Goal: Check status: Check status

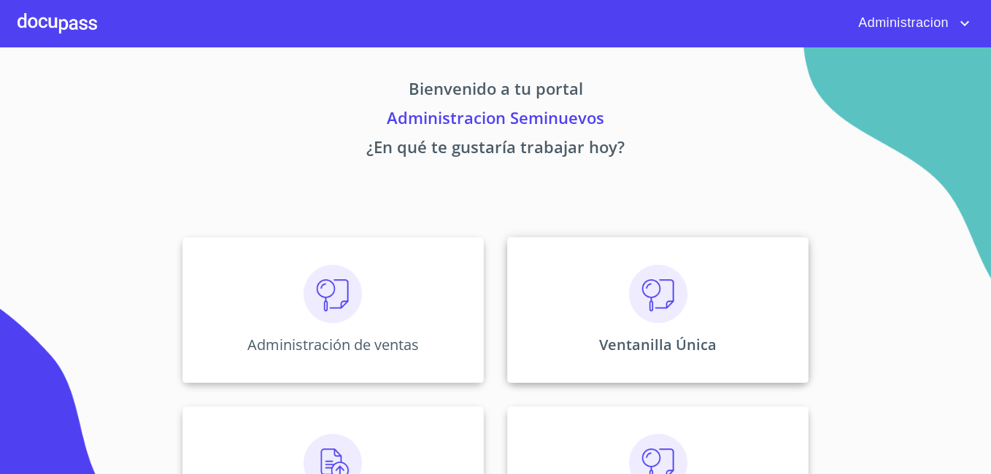
click at [638, 352] on p "Ventanilla Única" at bounding box center [657, 345] width 117 height 20
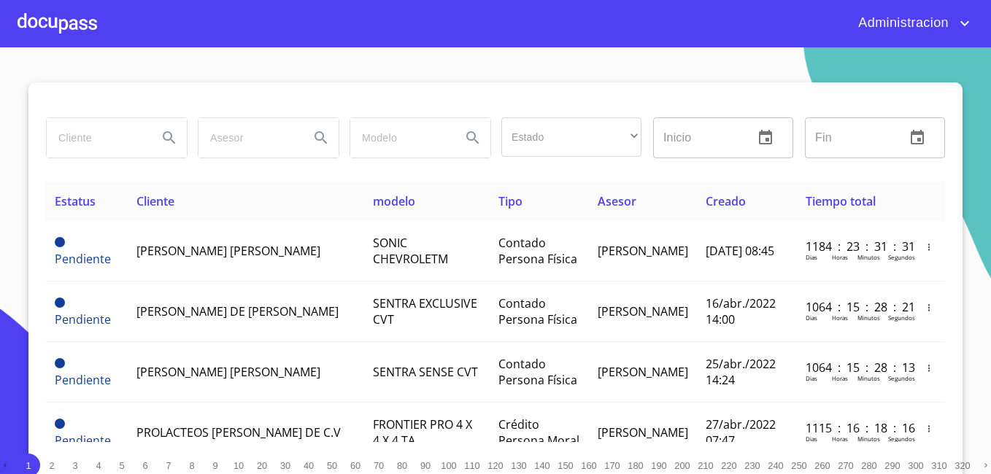
click at [100, 144] on input "search" at bounding box center [96, 137] width 99 height 39
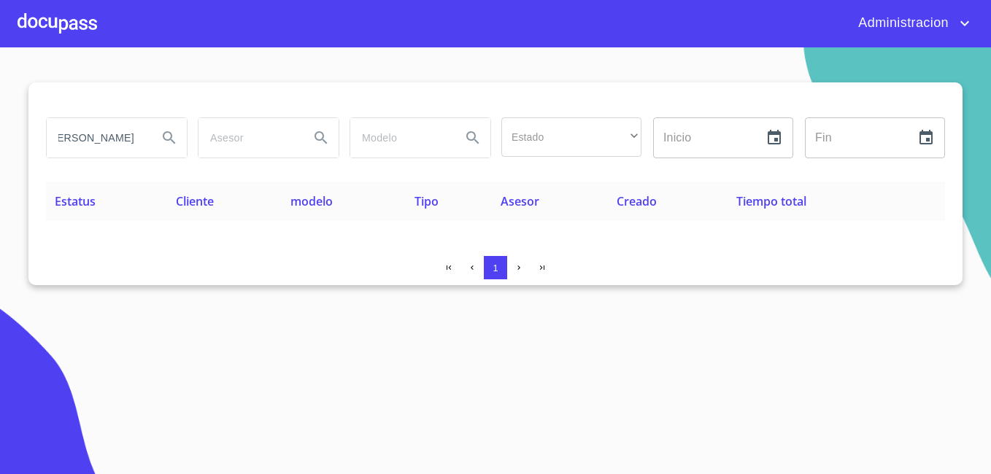
click at [107, 135] on input "[PERSON_NAME]" at bounding box center [96, 137] width 99 height 39
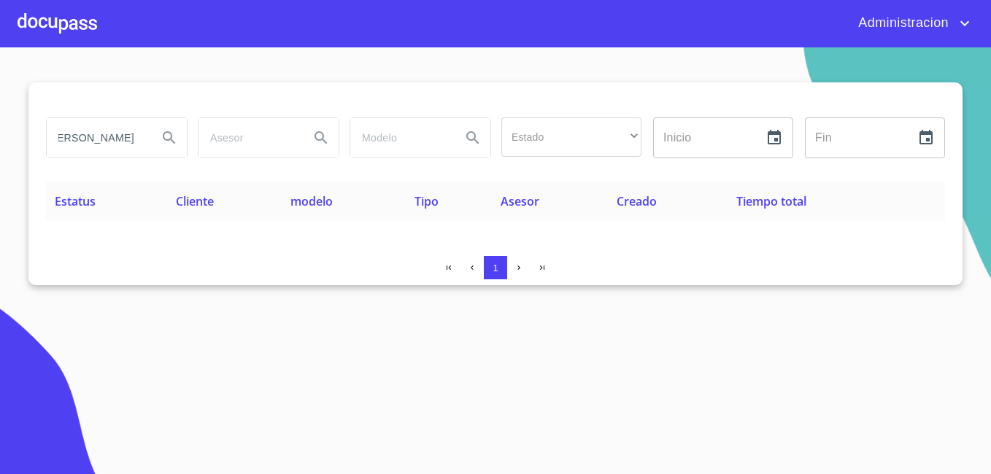
click at [107, 135] on input "[PERSON_NAME]" at bounding box center [96, 137] width 99 height 39
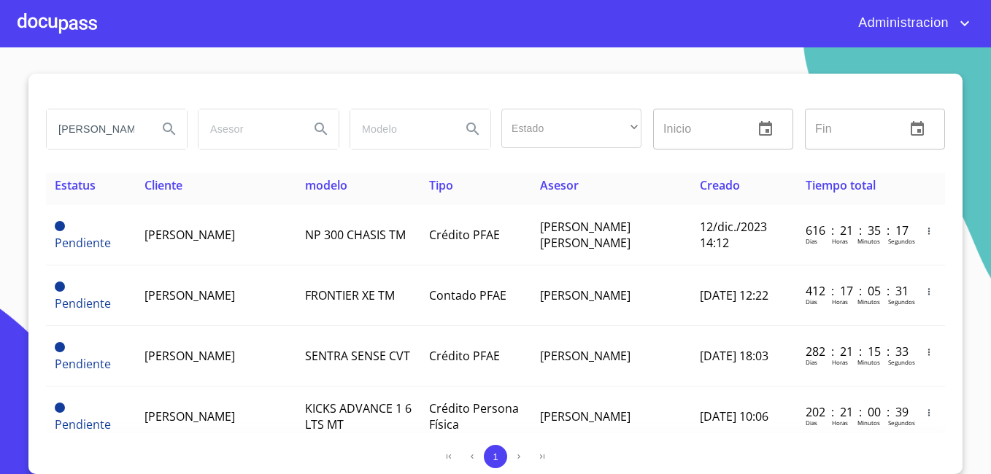
scroll to position [0, 0]
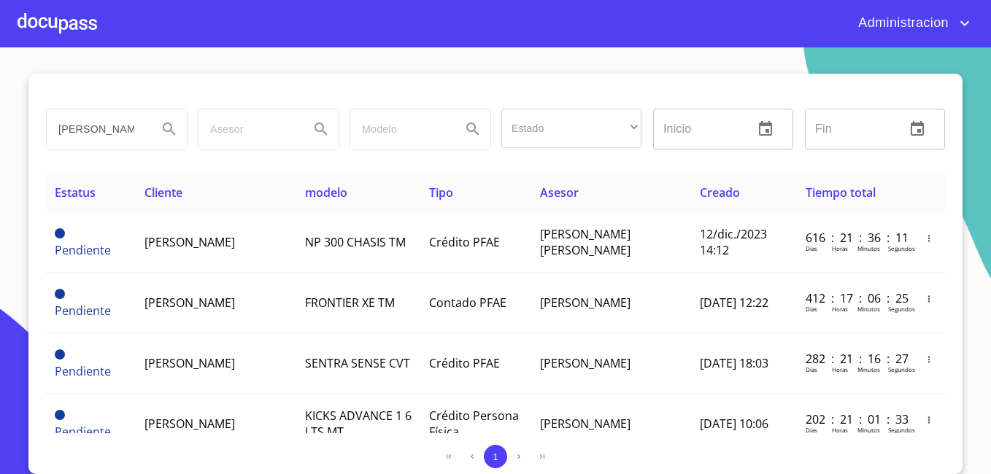
click at [98, 132] on input "[PERSON_NAME]" at bounding box center [96, 128] width 99 height 39
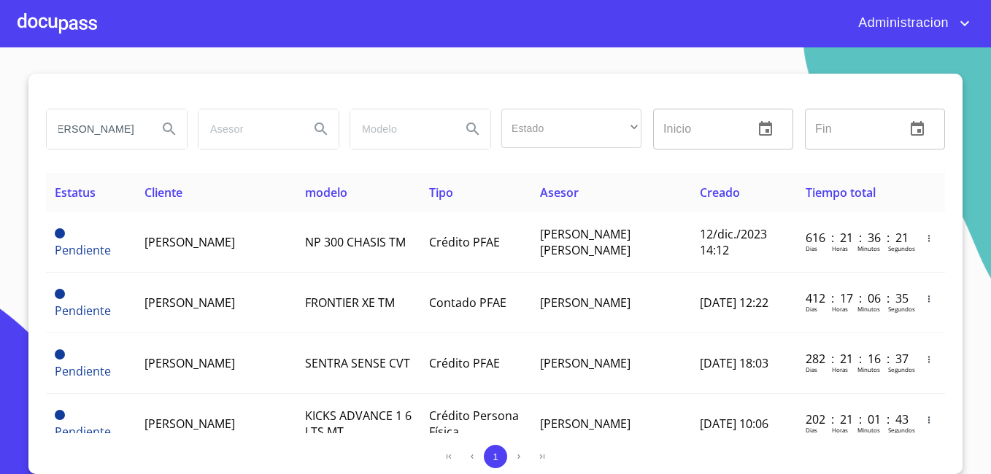
type input "[PERSON_NAME]"
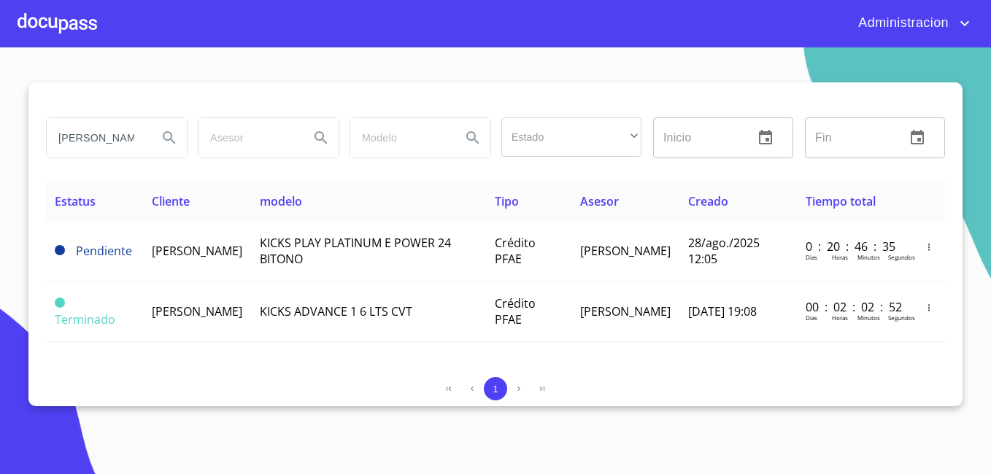
scroll to position [0, 0]
drag, startPoint x: 131, startPoint y: 133, endPoint x: 142, endPoint y: 130, distance: 10.6
click at [131, 133] on input "[PERSON_NAME]" at bounding box center [96, 137] width 99 height 39
click at [55, 12] on div at bounding box center [58, 23] width 80 height 47
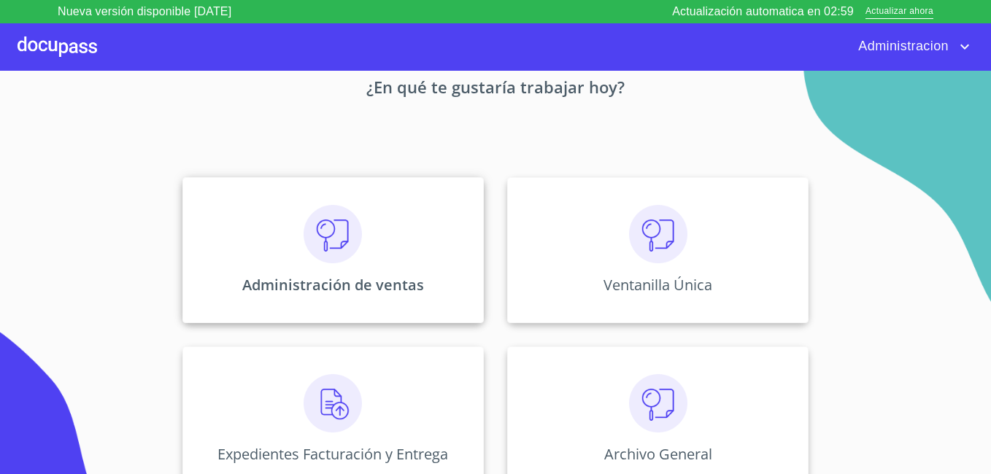
scroll to position [90, 0]
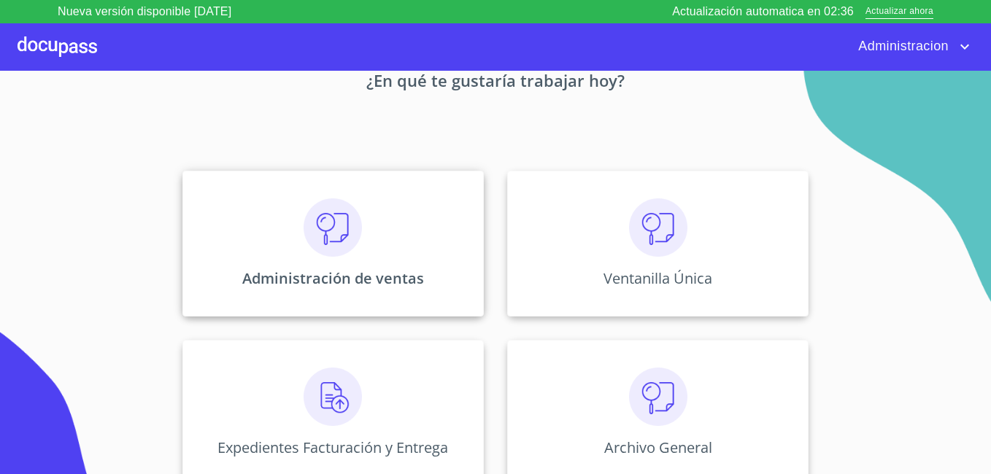
click at [285, 224] on div "Administración de ventas" at bounding box center [332, 244] width 301 height 146
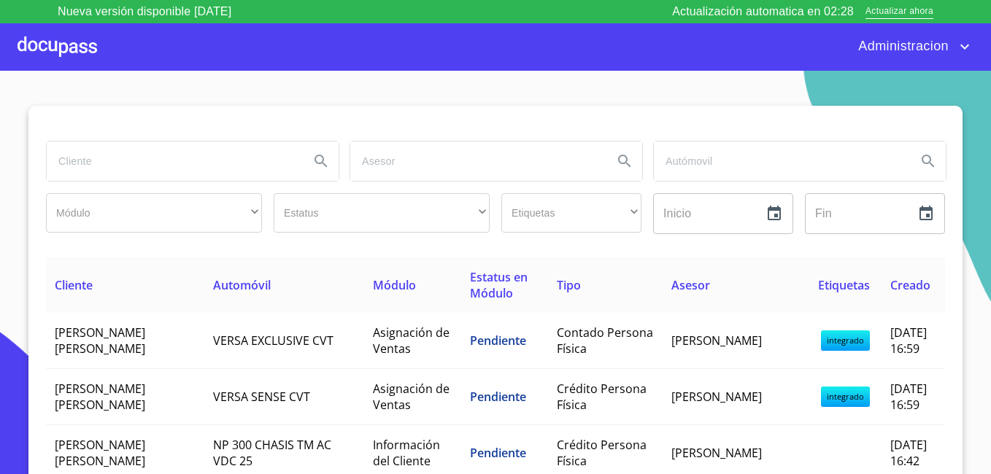
click at [159, 163] on input "search" at bounding box center [172, 161] width 251 height 39
type input "[PERSON_NAME]"
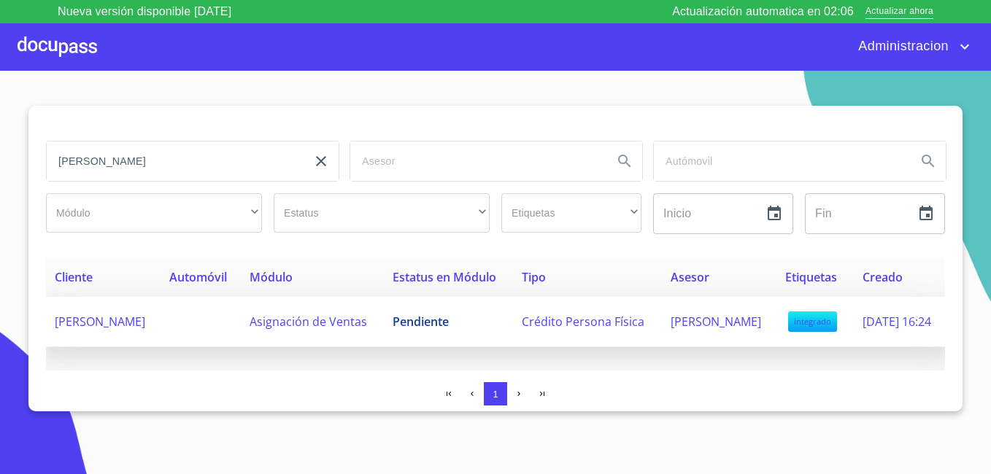
click at [102, 330] on span "[PERSON_NAME]" at bounding box center [100, 322] width 90 height 16
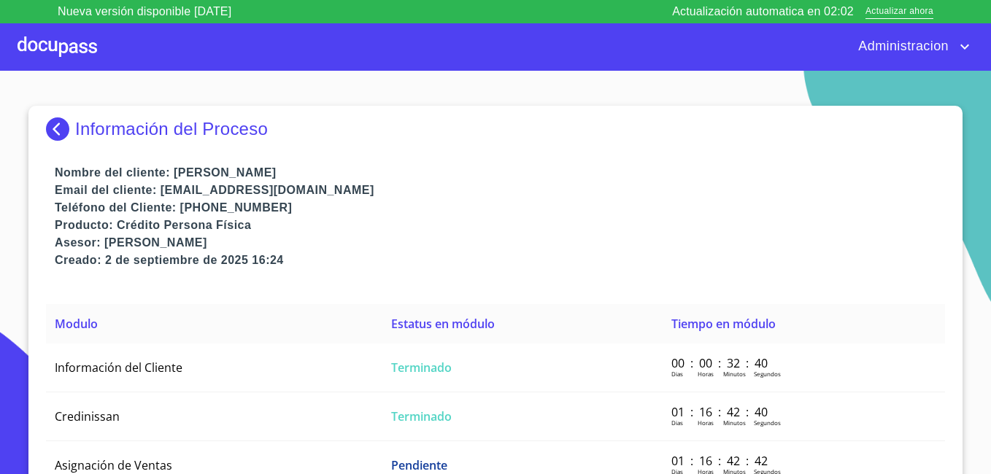
click at [90, 125] on p "Información del Proceso" at bounding box center [171, 129] width 193 height 20
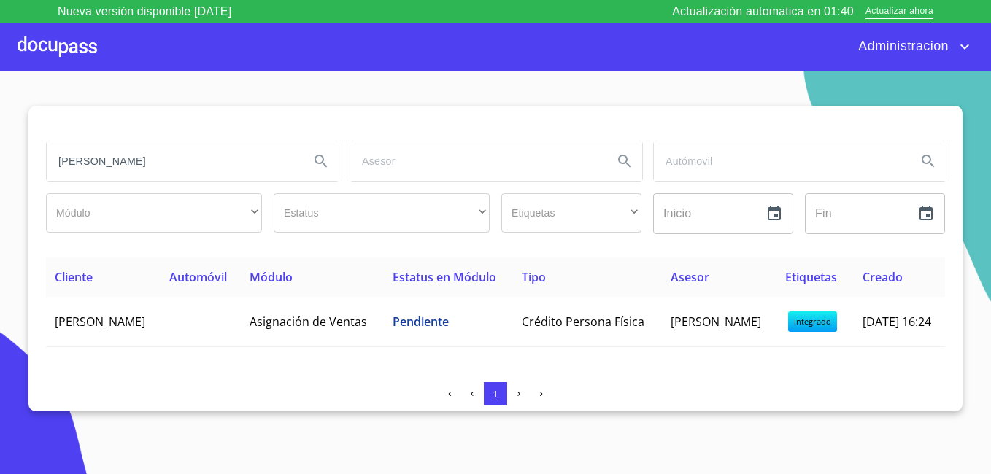
click at [77, 40] on div at bounding box center [58, 46] width 80 height 47
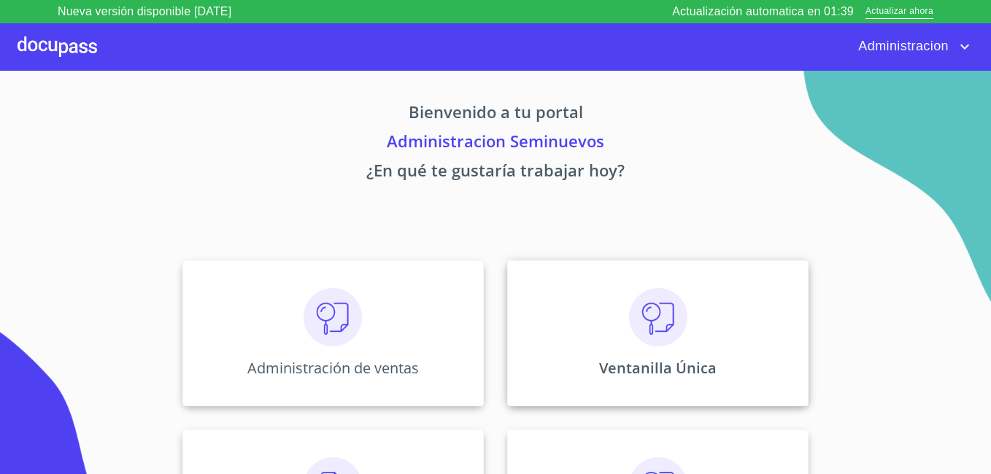
click at [686, 301] on div "Ventanilla Única" at bounding box center [657, 333] width 301 height 146
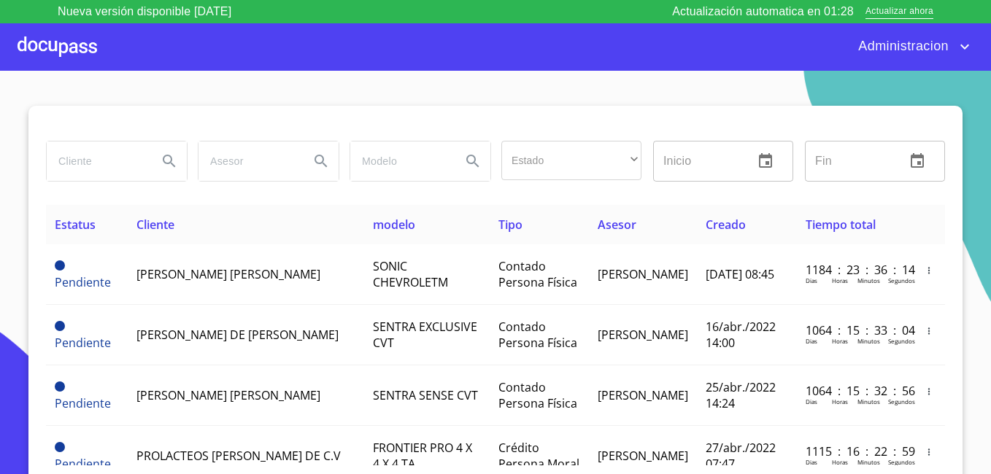
click at [74, 156] on input "search" at bounding box center [96, 161] width 99 height 39
type input "[PERSON_NAME]"
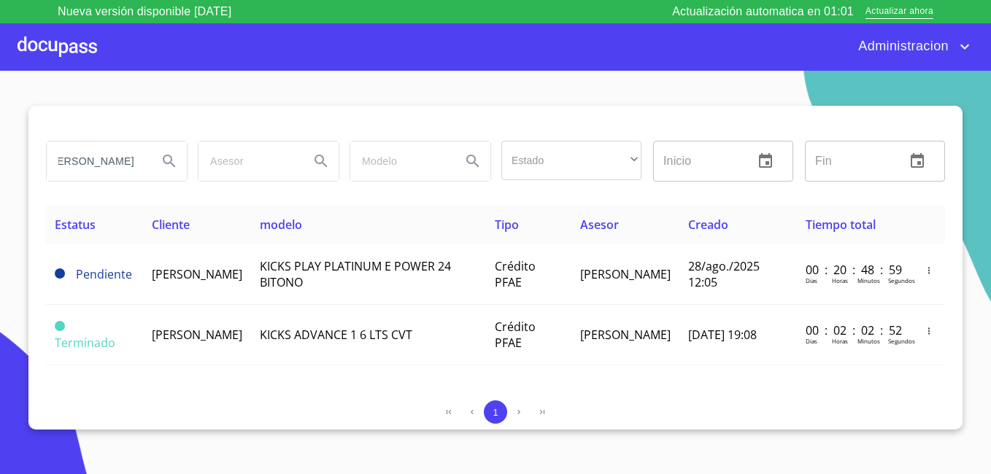
scroll to position [0, 0]
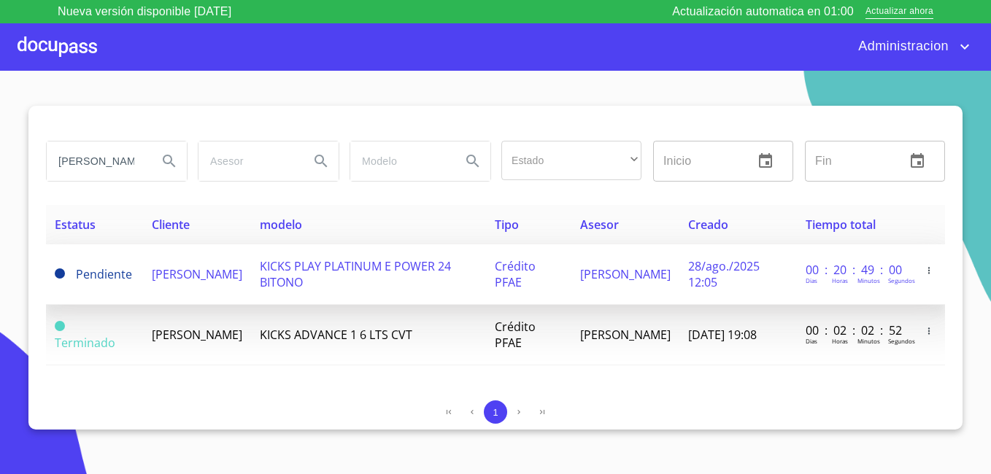
click at [176, 275] on span "[PERSON_NAME]" at bounding box center [197, 274] width 90 height 16
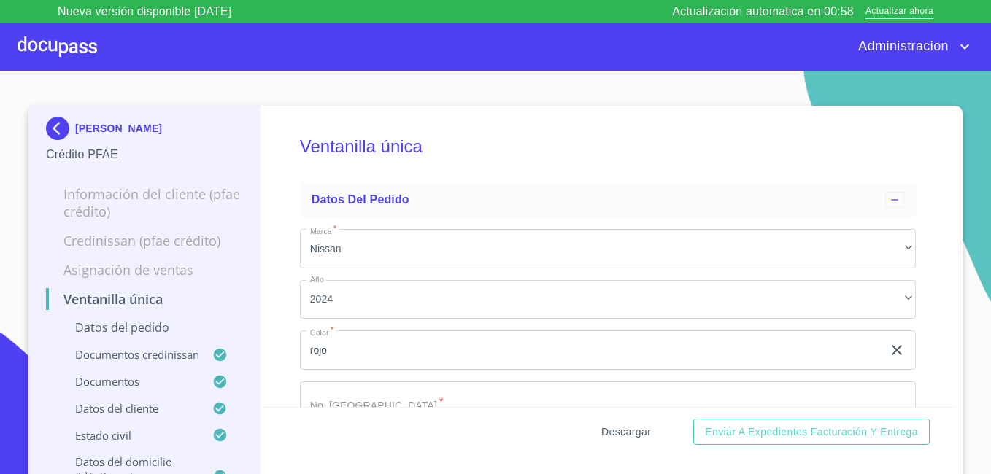
scroll to position [365, 0]
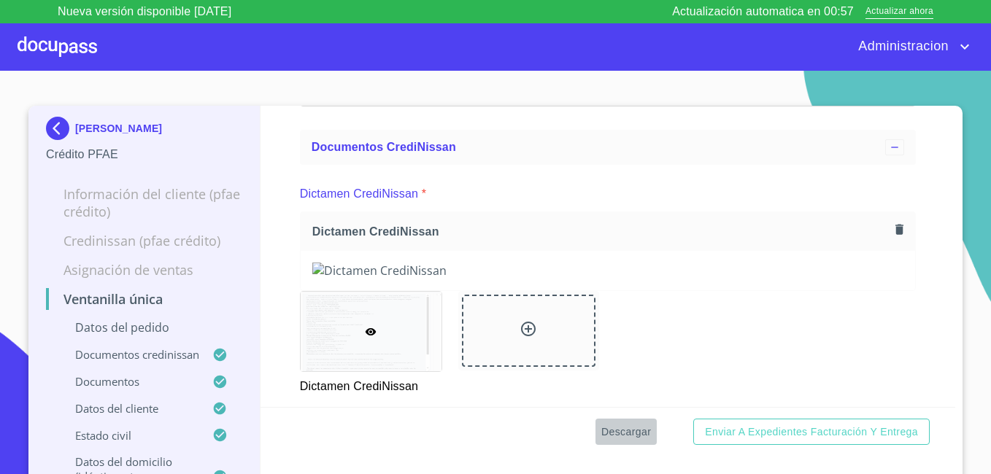
click at [635, 423] on span "Descargar" at bounding box center [626, 432] width 50 height 18
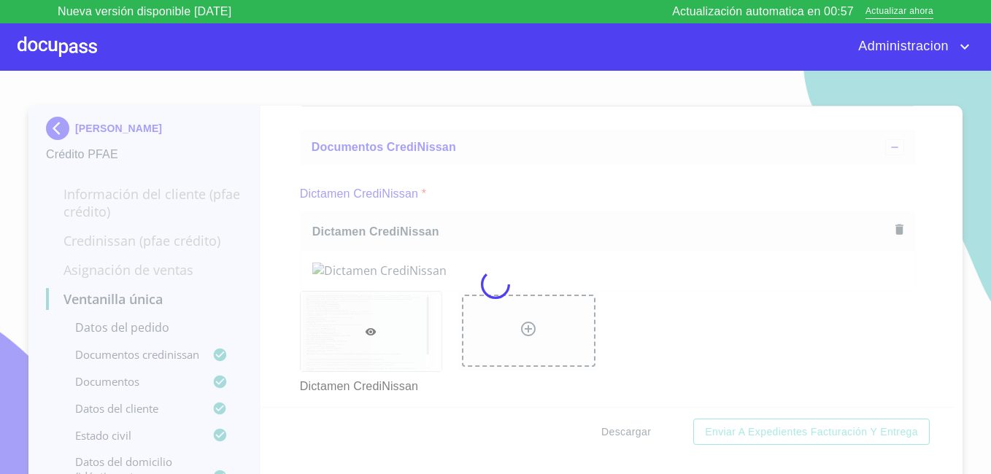
click at [635, 422] on div at bounding box center [495, 284] width 991 height 427
click at [635, 422] on div "0%" at bounding box center [495, 284] width 991 height 427
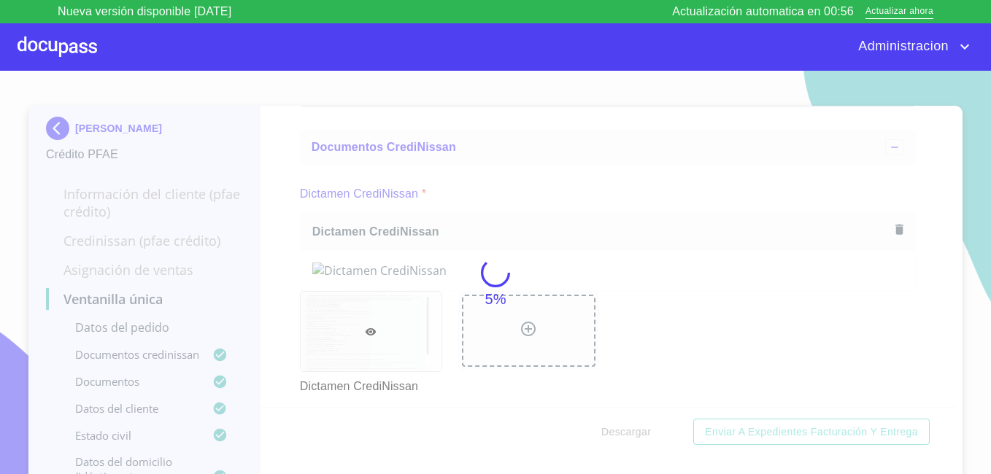
click at [635, 422] on div "5%" at bounding box center [495, 284] width 991 height 427
click at [635, 422] on div "15%" at bounding box center [495, 284] width 991 height 427
click at [635, 422] on div "25%" at bounding box center [495, 284] width 991 height 427
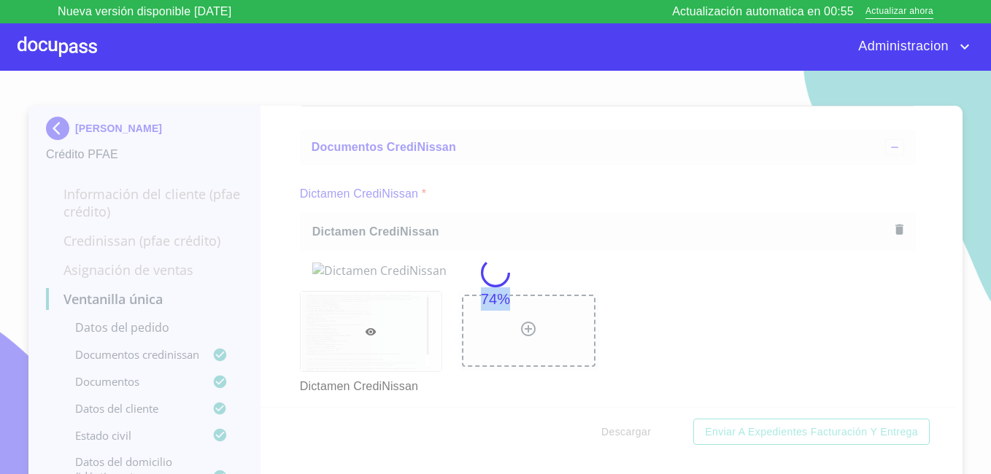
click at [635, 422] on div "74%" at bounding box center [495, 284] width 991 height 427
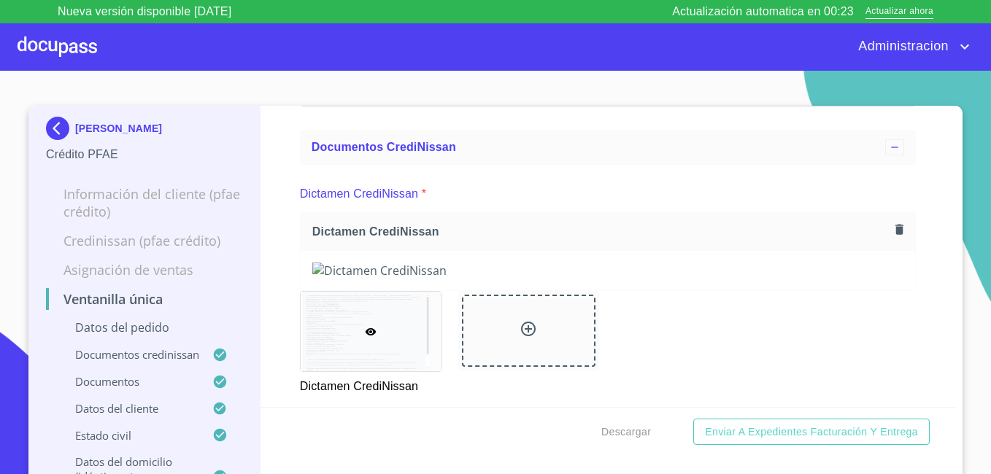
drag, startPoint x: 715, startPoint y: 428, endPoint x: 606, endPoint y: 317, distance: 155.3
click at [715, 428] on span "Enviar a Expedientes Facturación y Entrega" at bounding box center [811, 432] width 213 height 18
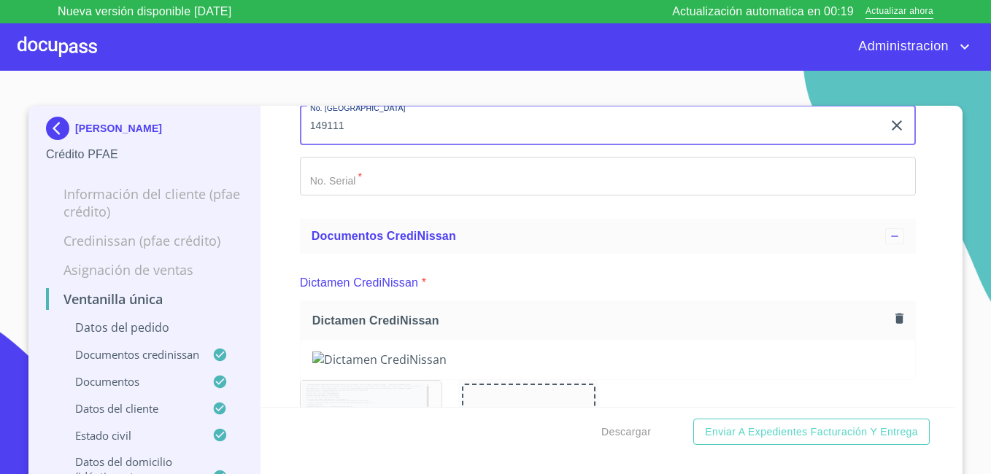
type input "149111"
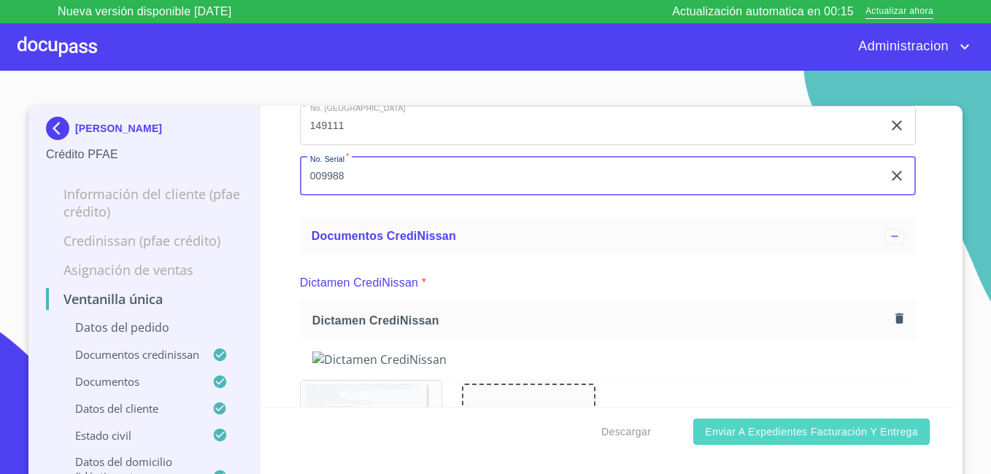
type input "009988"
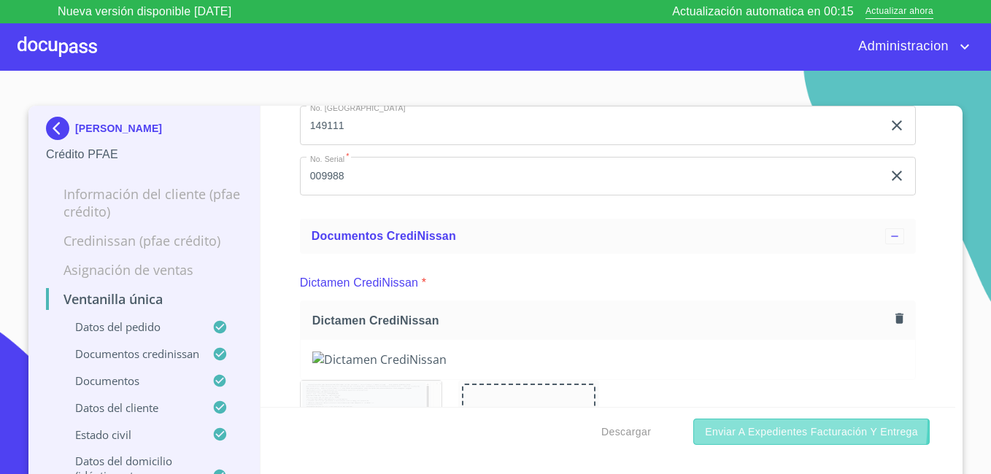
click at [708, 419] on button "Enviar a Expedientes Facturación y Entrega" at bounding box center [811, 432] width 236 height 27
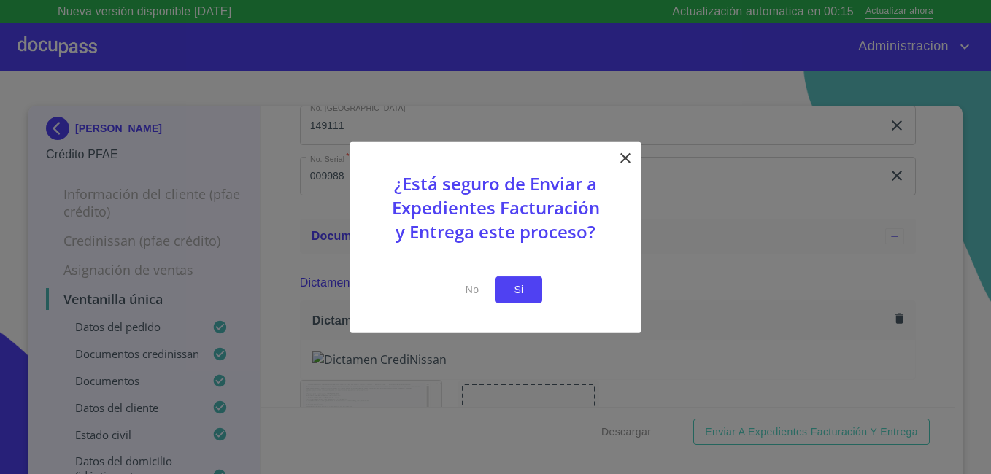
click at [529, 283] on span "Si" at bounding box center [518, 290] width 23 height 18
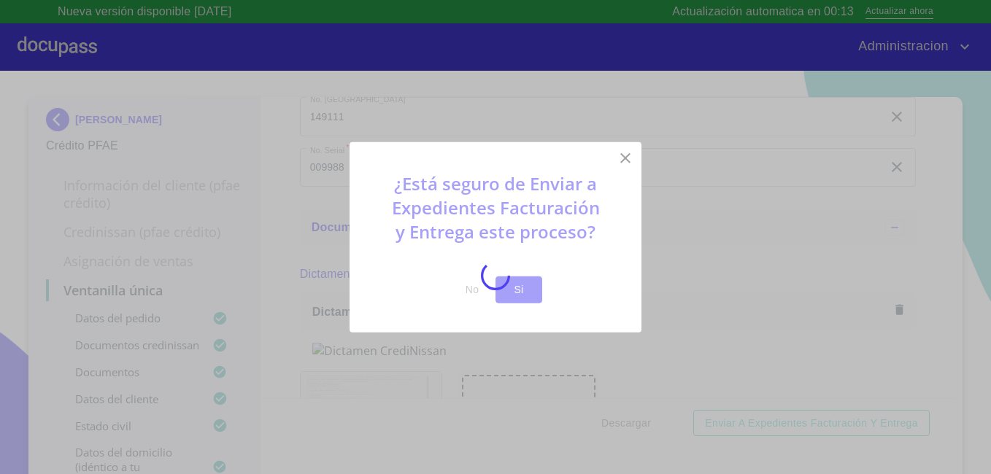
scroll to position [12, 0]
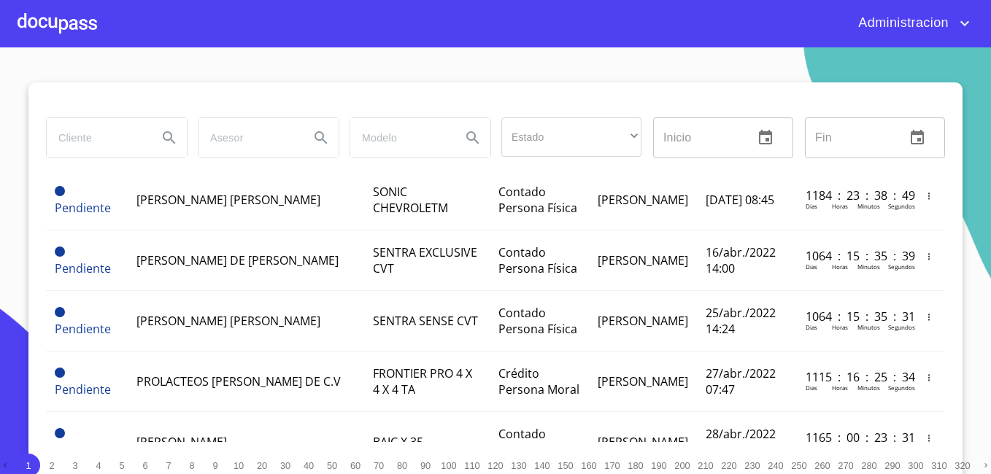
scroll to position [73, 0]
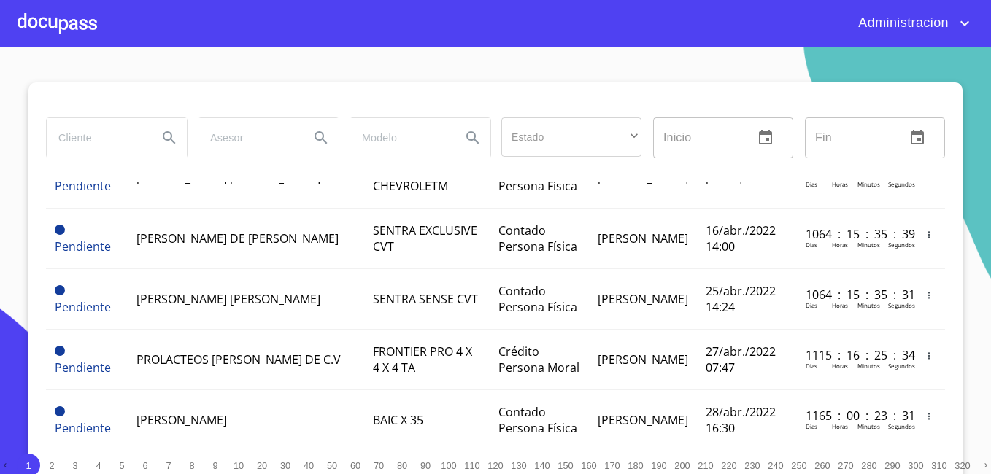
click at [119, 144] on input "search" at bounding box center [96, 137] width 99 height 39
type input "[PERSON_NAME]"
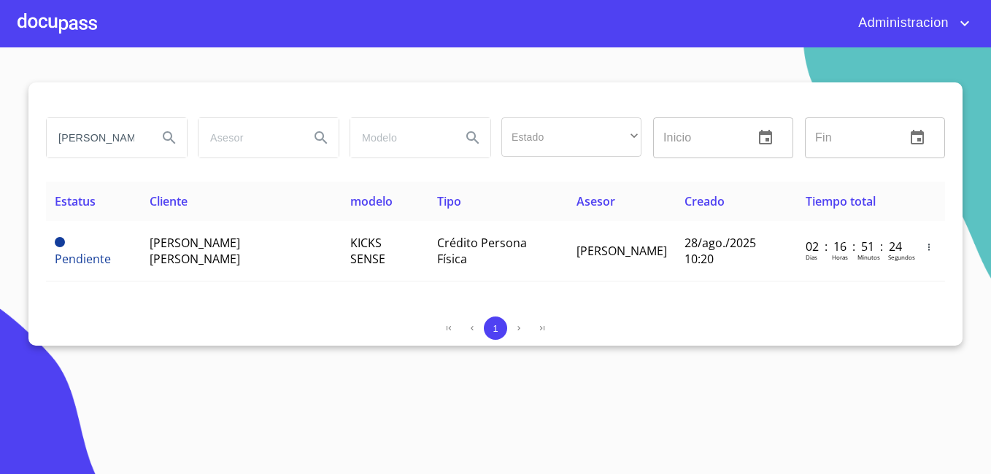
scroll to position [0, 0]
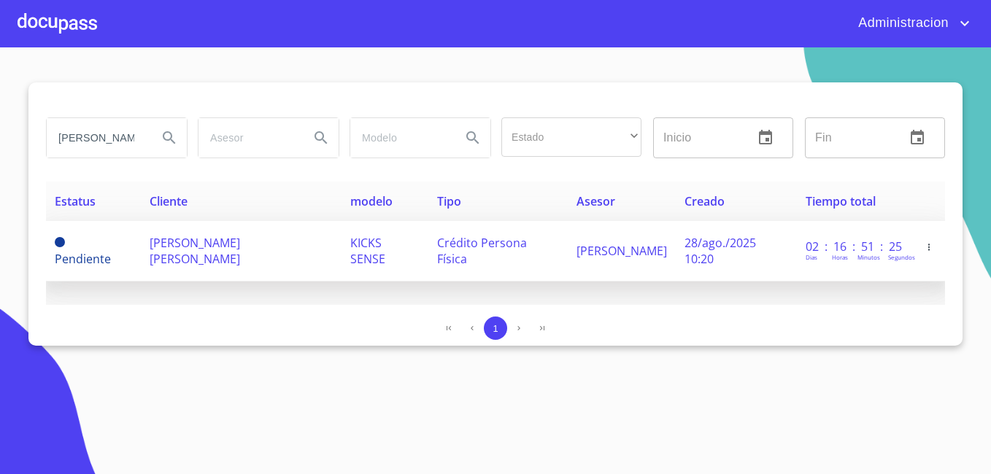
click at [209, 255] on span "[PERSON_NAME] [PERSON_NAME]" at bounding box center [195, 251] width 90 height 32
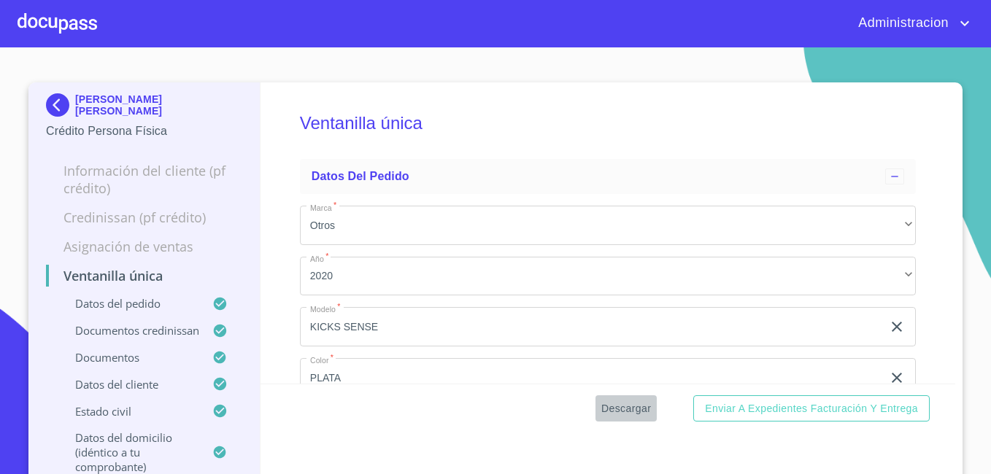
click at [632, 405] on span "Descargar" at bounding box center [626, 409] width 50 height 18
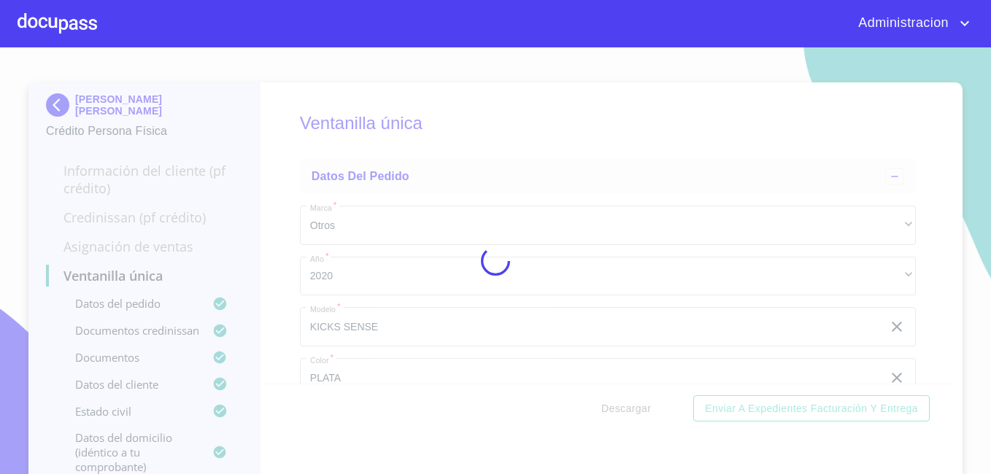
click at [632, 405] on div at bounding box center [495, 260] width 991 height 427
click at [632, 405] on div "0%" at bounding box center [495, 260] width 991 height 427
click at [632, 405] on div "5%" at bounding box center [495, 260] width 991 height 427
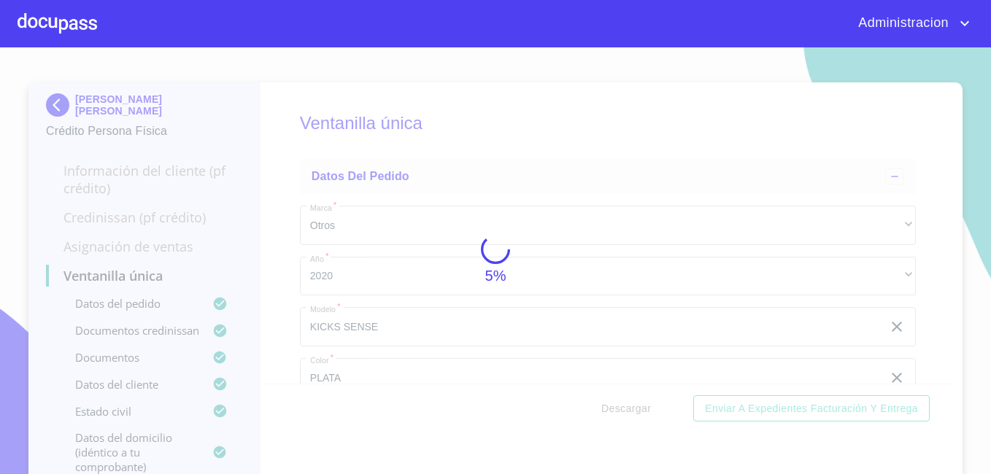
click at [632, 405] on div "5%" at bounding box center [495, 260] width 991 height 427
click at [632, 405] on div "15%" at bounding box center [495, 260] width 991 height 427
click at [632, 405] on div "25%" at bounding box center [495, 260] width 991 height 427
click at [632, 405] on div "74%" at bounding box center [495, 260] width 991 height 427
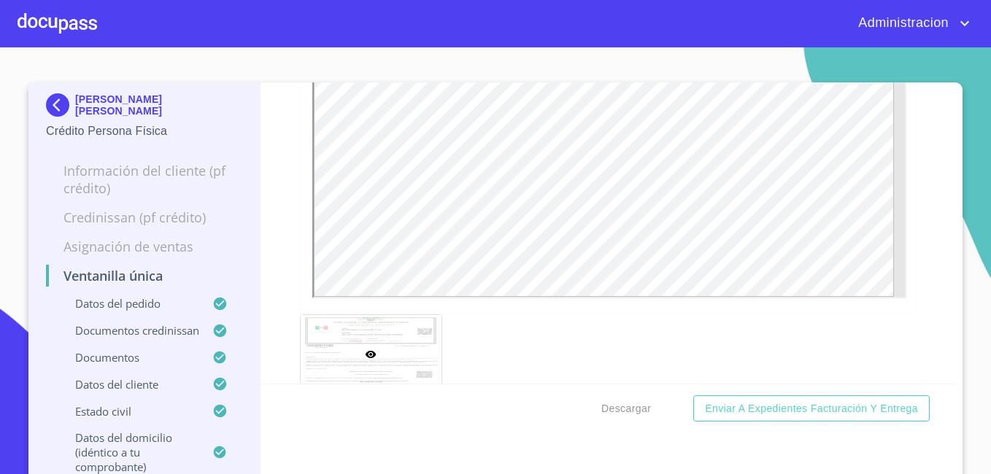
scroll to position [4023, 0]
